Goal: Information Seeking & Learning: Learn about a topic

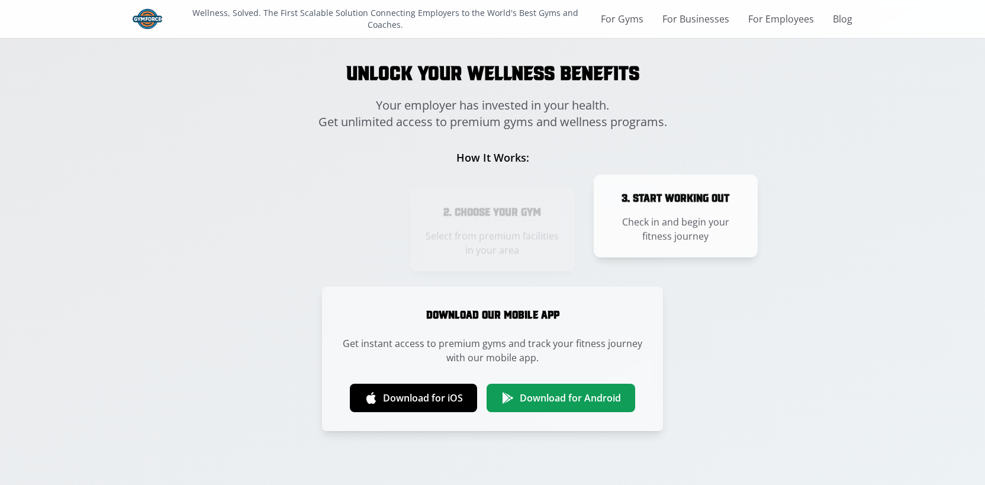
scroll to position [1941, 0]
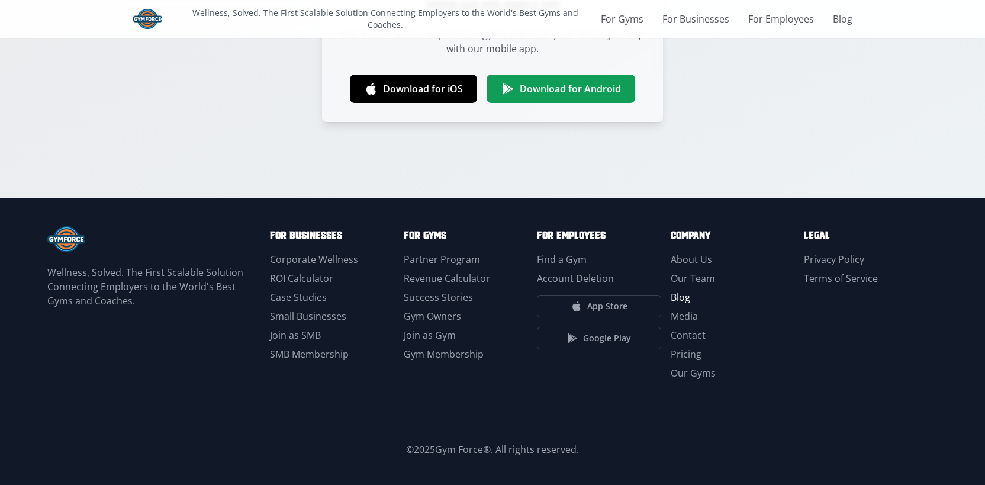
click at [683, 298] on link "Blog" at bounding box center [681, 297] width 20 height 13
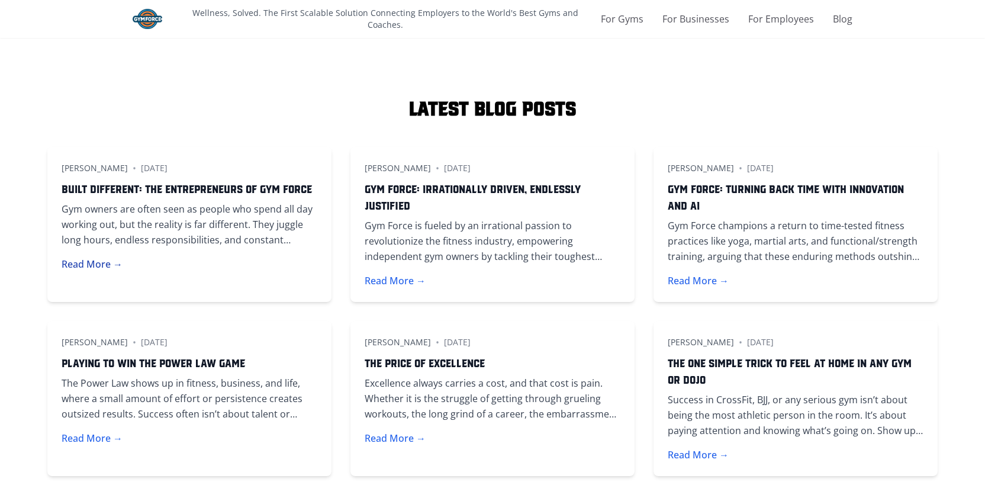
click at [104, 266] on button "Read More →" at bounding box center [92, 264] width 61 height 14
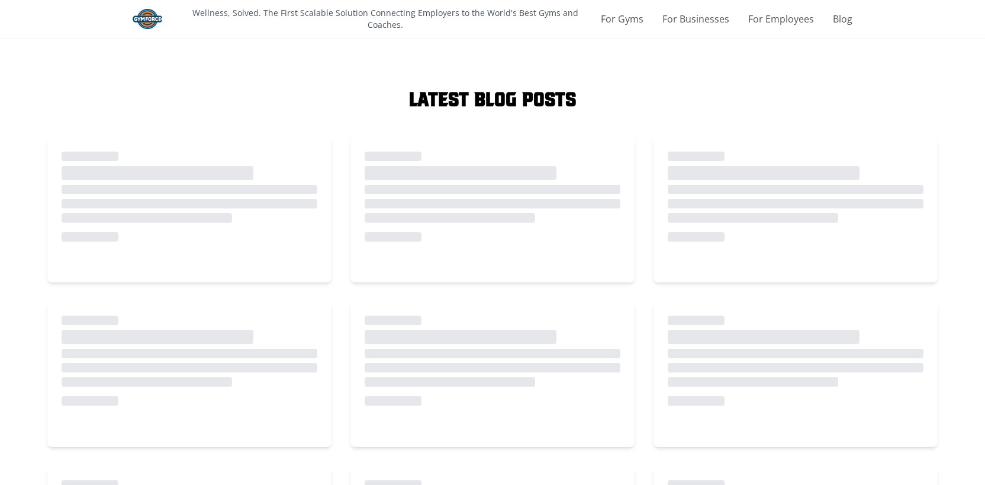
scroll to position [11, 0]
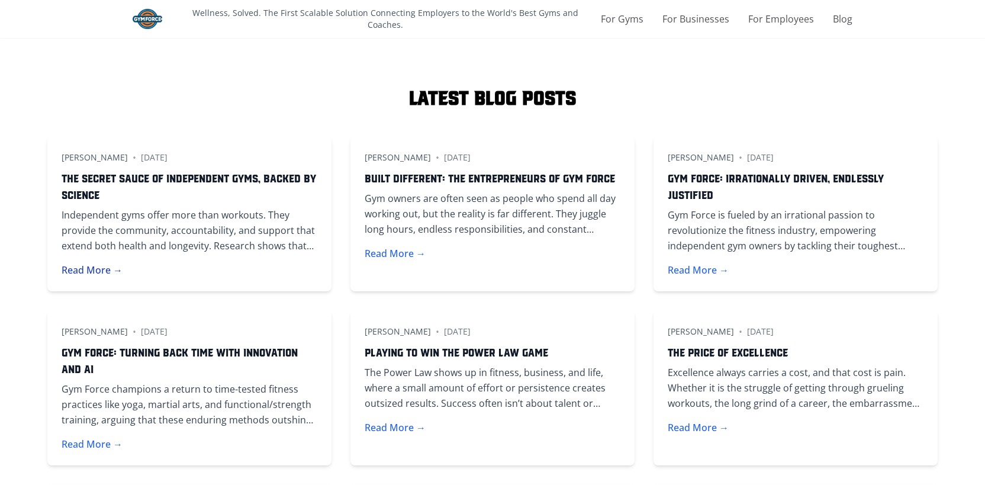
click at [108, 266] on button "Read More →" at bounding box center [92, 270] width 61 height 14
